Goal: Information Seeking & Learning: Learn about a topic

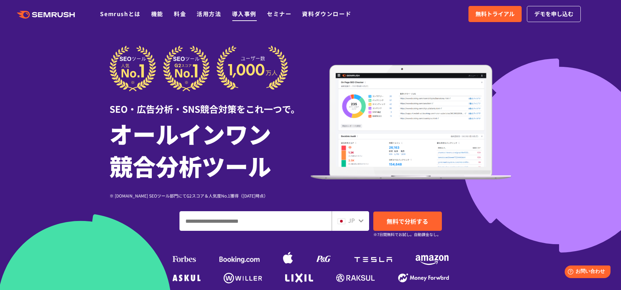
click at [249, 12] on link "導入事例" at bounding box center [244, 13] width 24 height 8
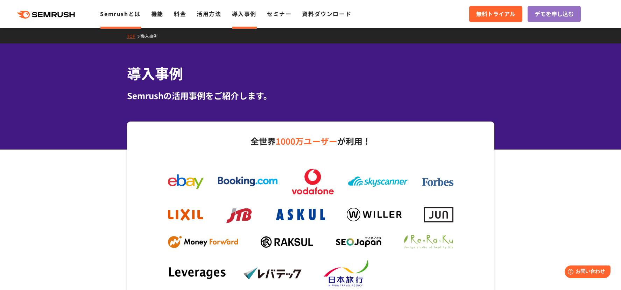
click at [108, 18] on li "Semrushとは" at bounding box center [120, 13] width 40 height 9
click at [120, 14] on link "Semrushとは" at bounding box center [120, 13] width 40 height 8
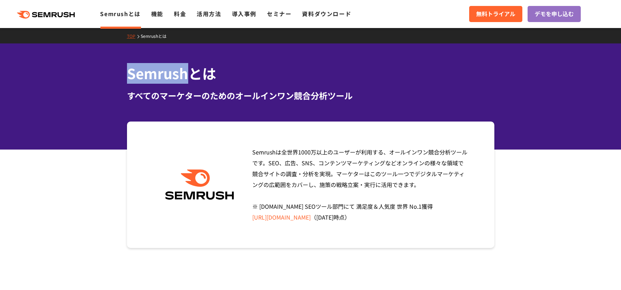
drag, startPoint x: 136, startPoint y: 79, endPoint x: 195, endPoint y: 82, distance: 58.4
click at [195, 82] on div "Semrushとは すべてのマーケターのためのオールインワン競合分析ツール" at bounding box center [310, 82] width 381 height 39
copy h1 "Semrush"
